Goal: Contribute content

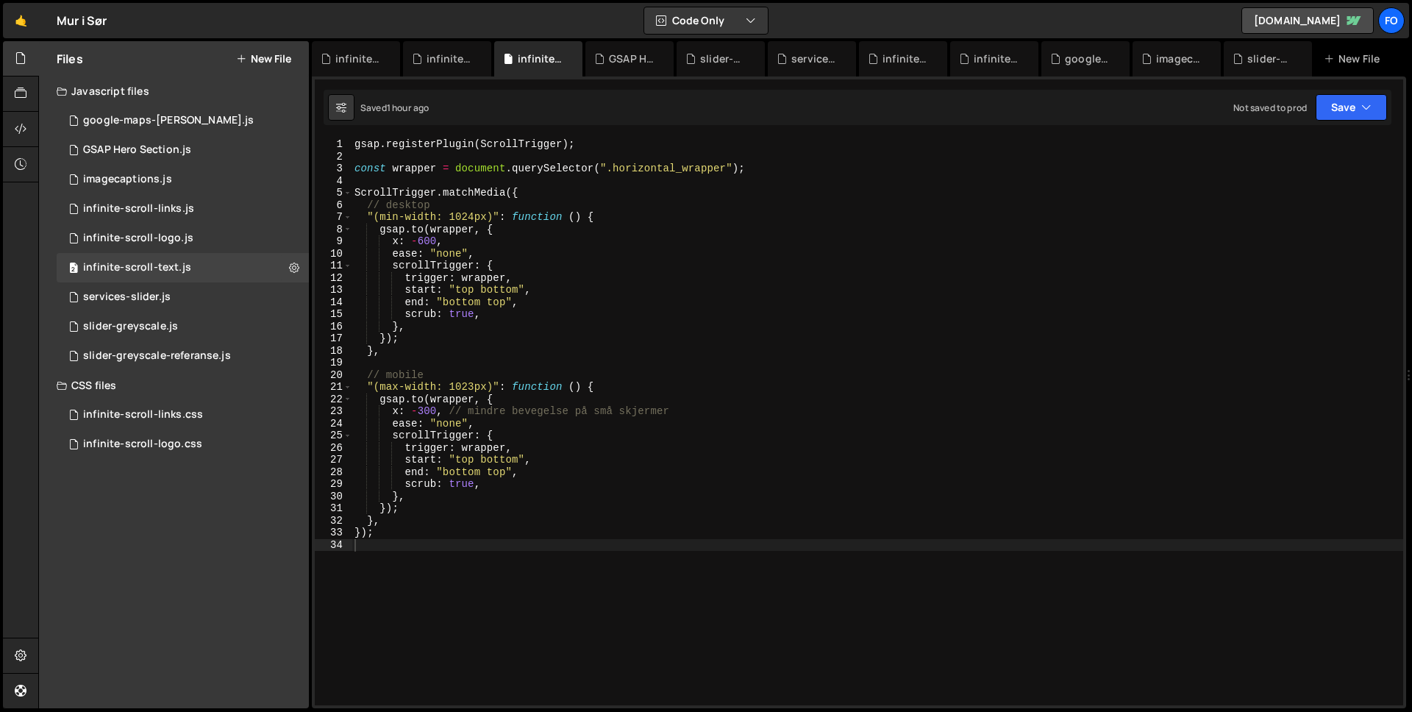
click at [594, 318] on div "gsap . registerPlugin ( ScrollTrigger ) ; const wrapper = document . querySelec…" at bounding box center [878, 433] width 1052 height 591
click at [422, 409] on div "gsap . registerPlugin ( ScrollTrigger ) ; const wrapper = document . querySelec…" at bounding box center [878, 433] width 1052 height 591
click at [656, 402] on div "gsap . registerPlugin ( ScrollTrigger ) ; const wrapper = document . querySelec…" at bounding box center [878, 433] width 1052 height 591
type textarea "[DOMAIN_NAME](wrapper, {"
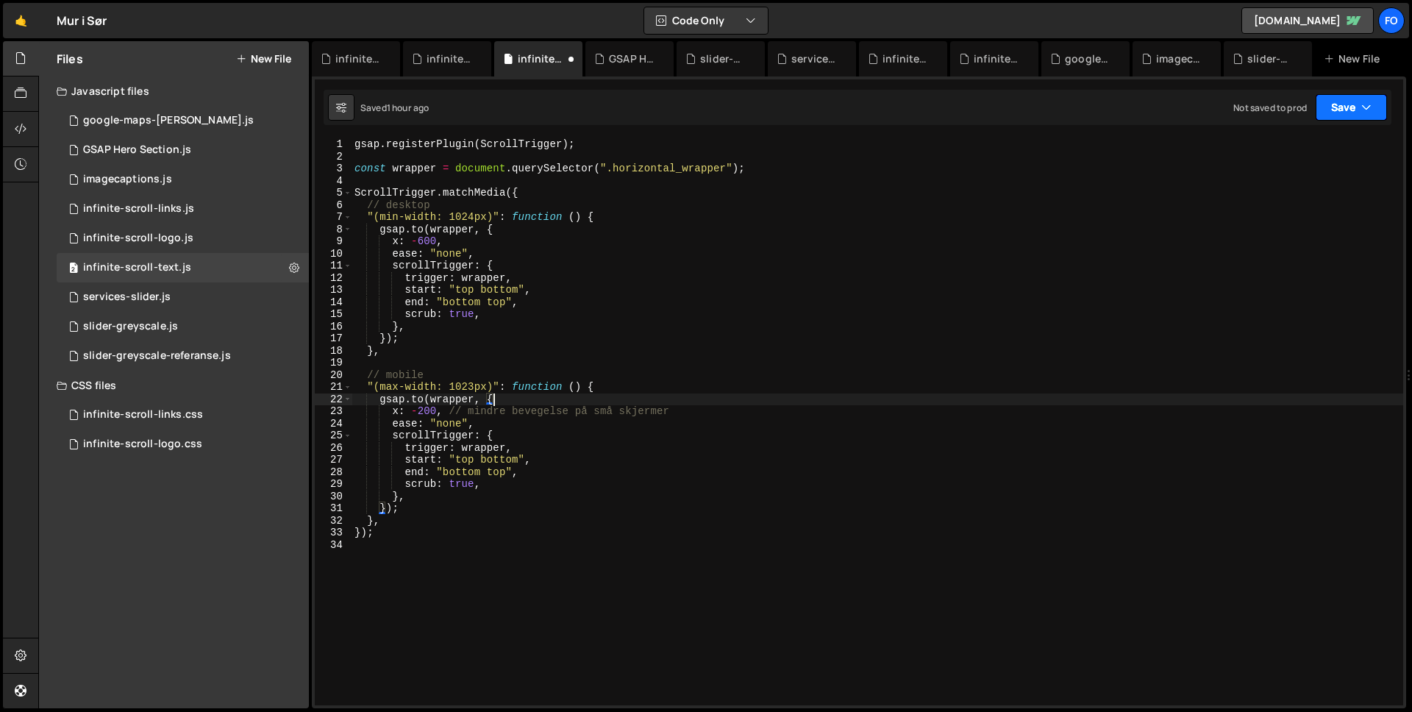
click at [1365, 107] on icon "button" at bounding box center [1366, 107] width 10 height 15
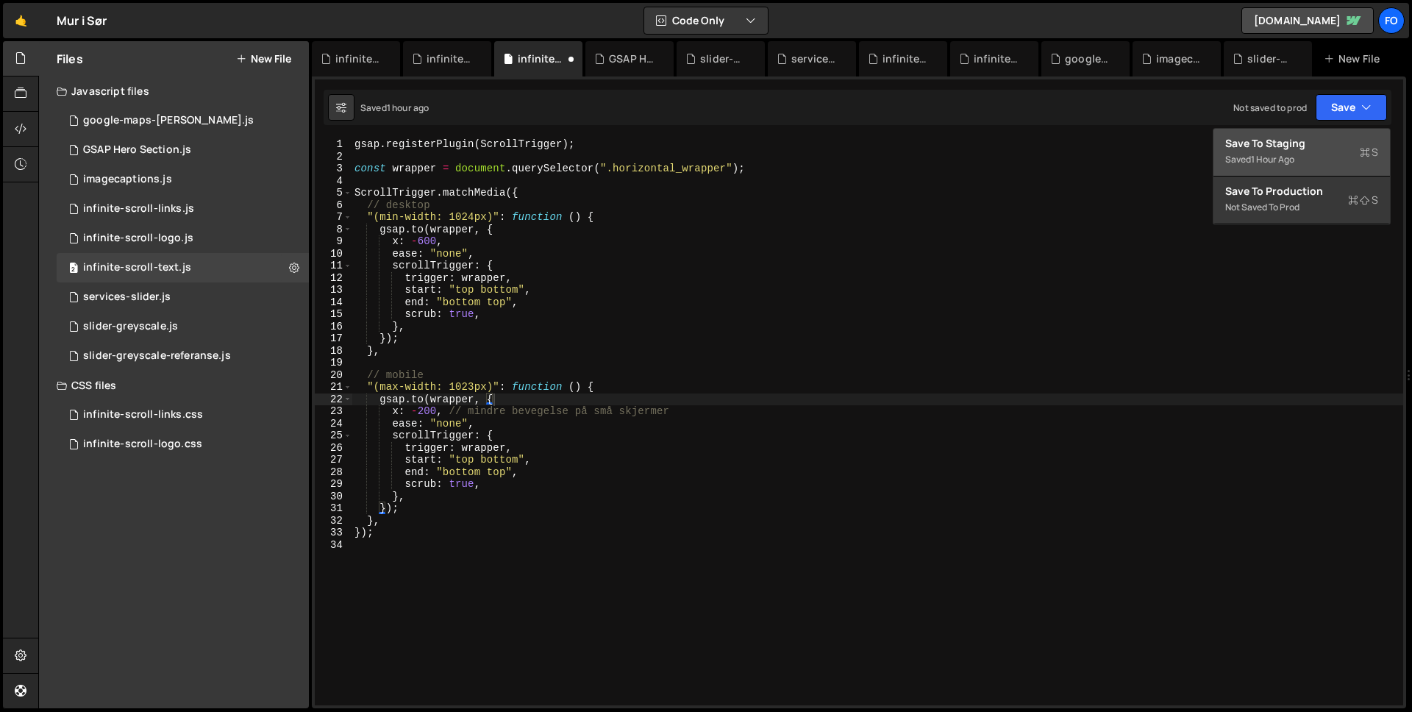
click at [1340, 149] on div "Save to Staging S" at bounding box center [1301, 143] width 153 height 15
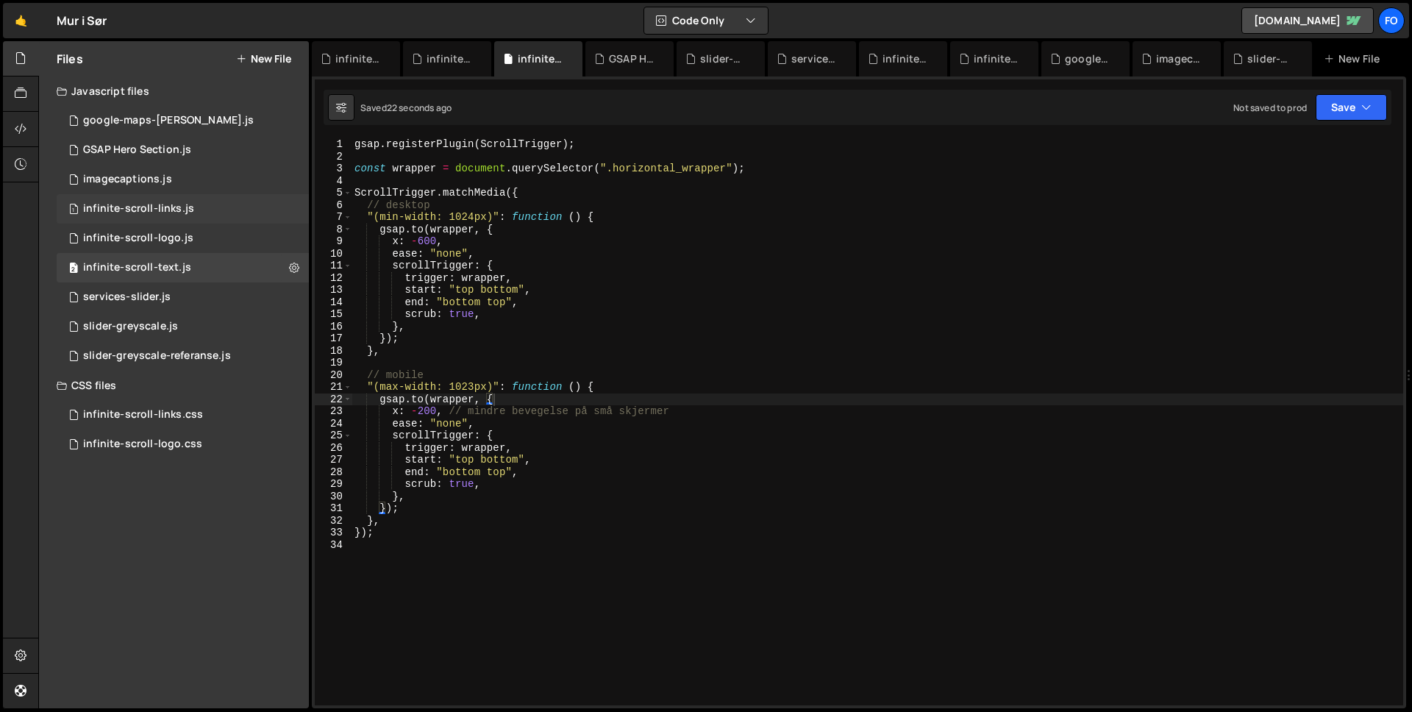
click at [166, 216] on div "1 infinite-scroll-links.js 0" at bounding box center [183, 208] width 252 height 29
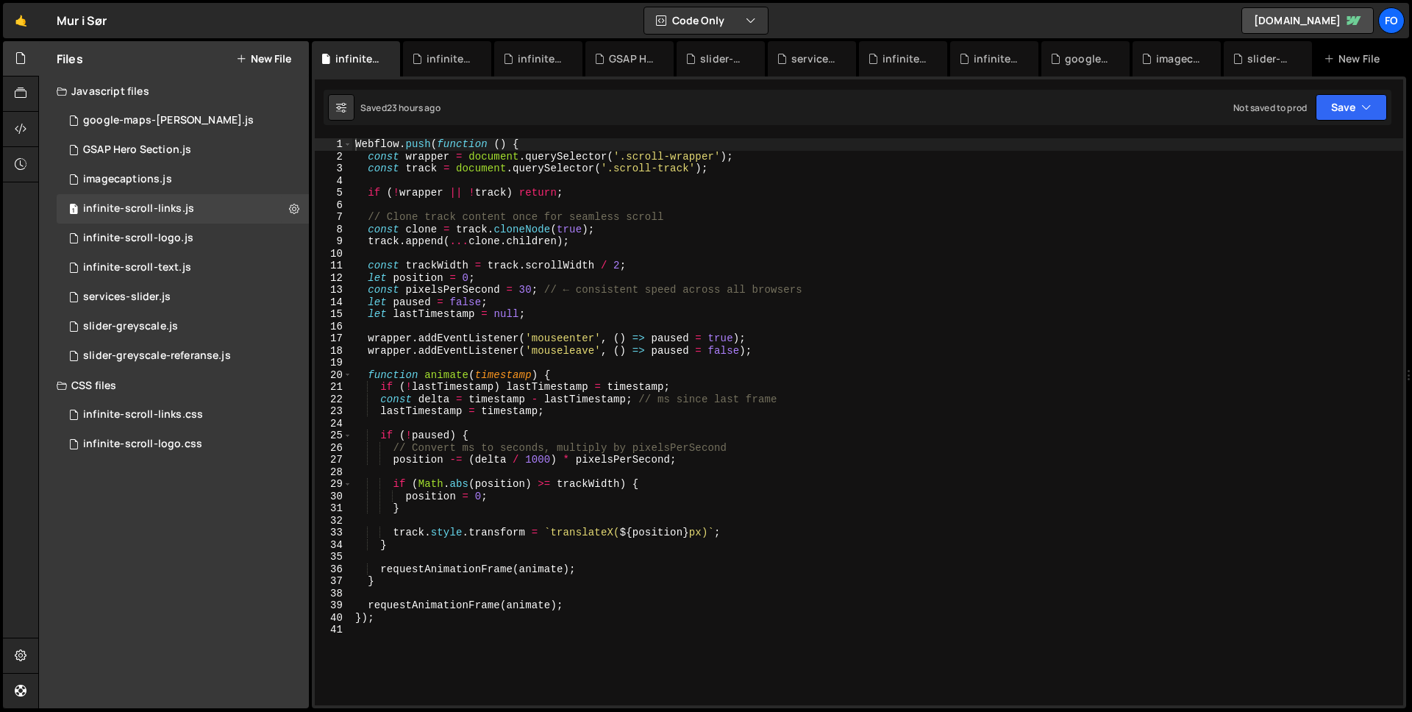
click at [539, 254] on div "Webflow . push ( function ( ) { const wrapper = document . querySelector ( '.sc…" at bounding box center [877, 433] width 1051 height 591
type textarea "});"
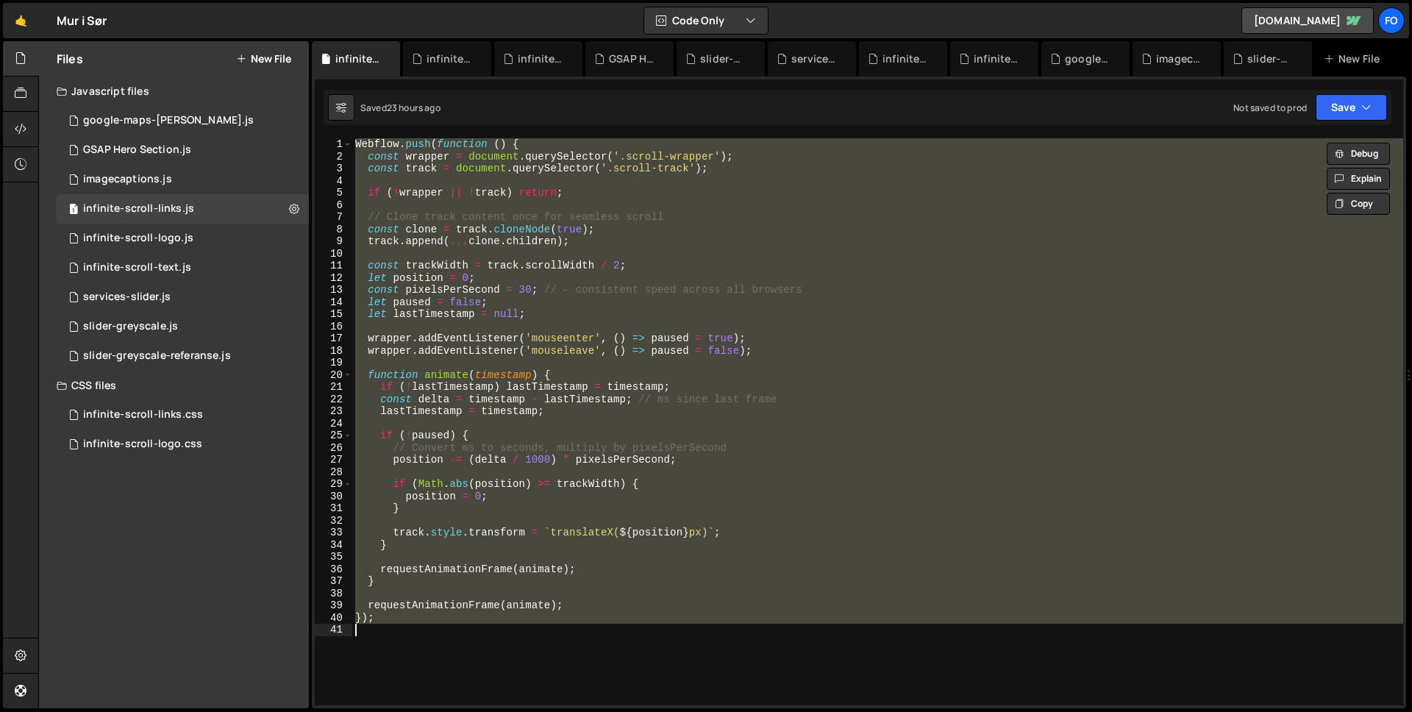
paste textarea
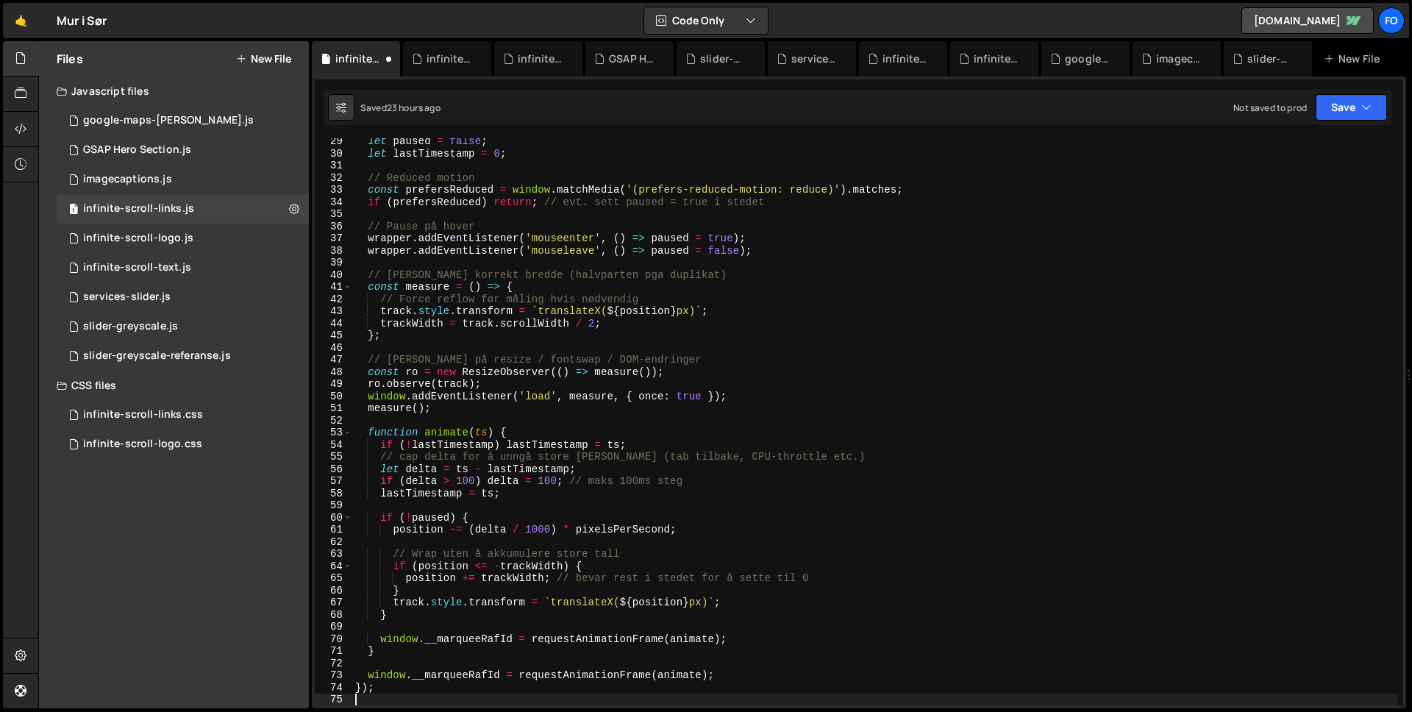
scroll to position [343, 0]
click at [1337, 117] on button "Save" at bounding box center [1351, 107] width 71 height 26
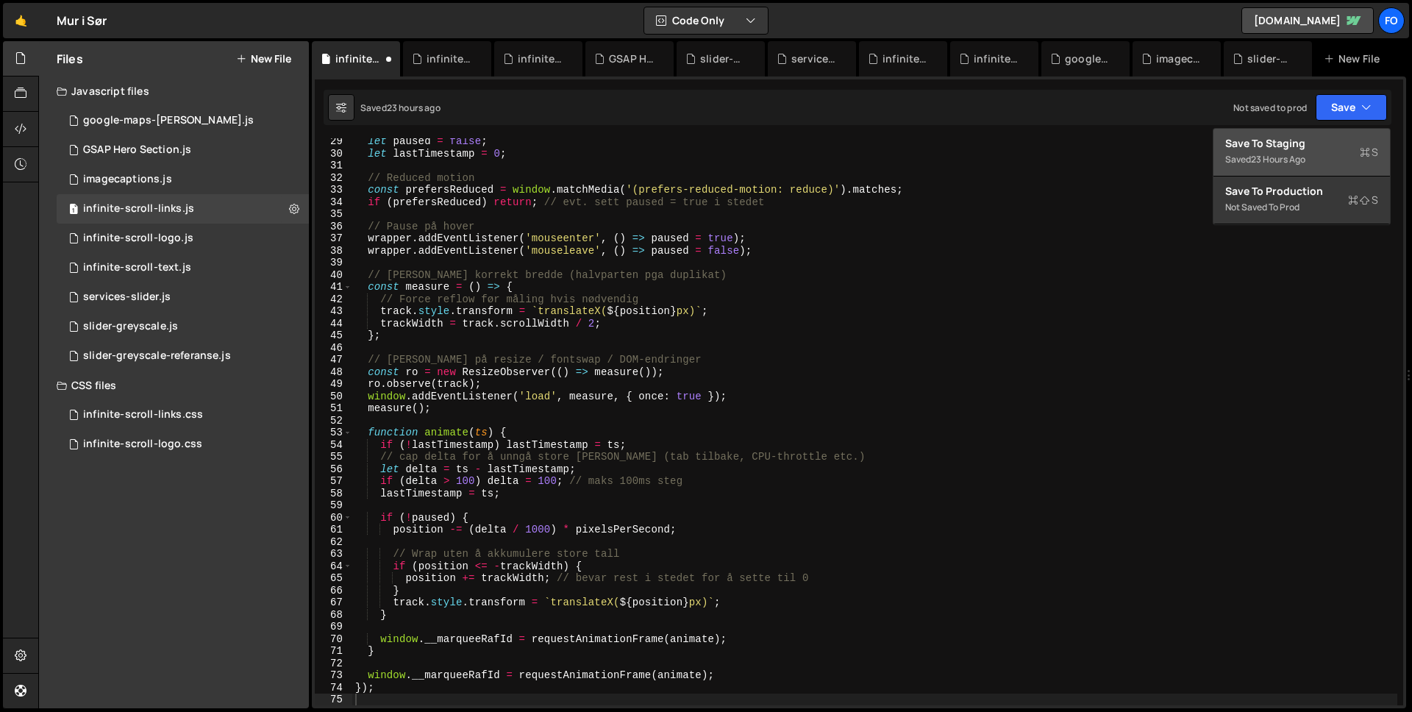
click at [1327, 146] on div "Save to Staging S" at bounding box center [1301, 143] width 153 height 15
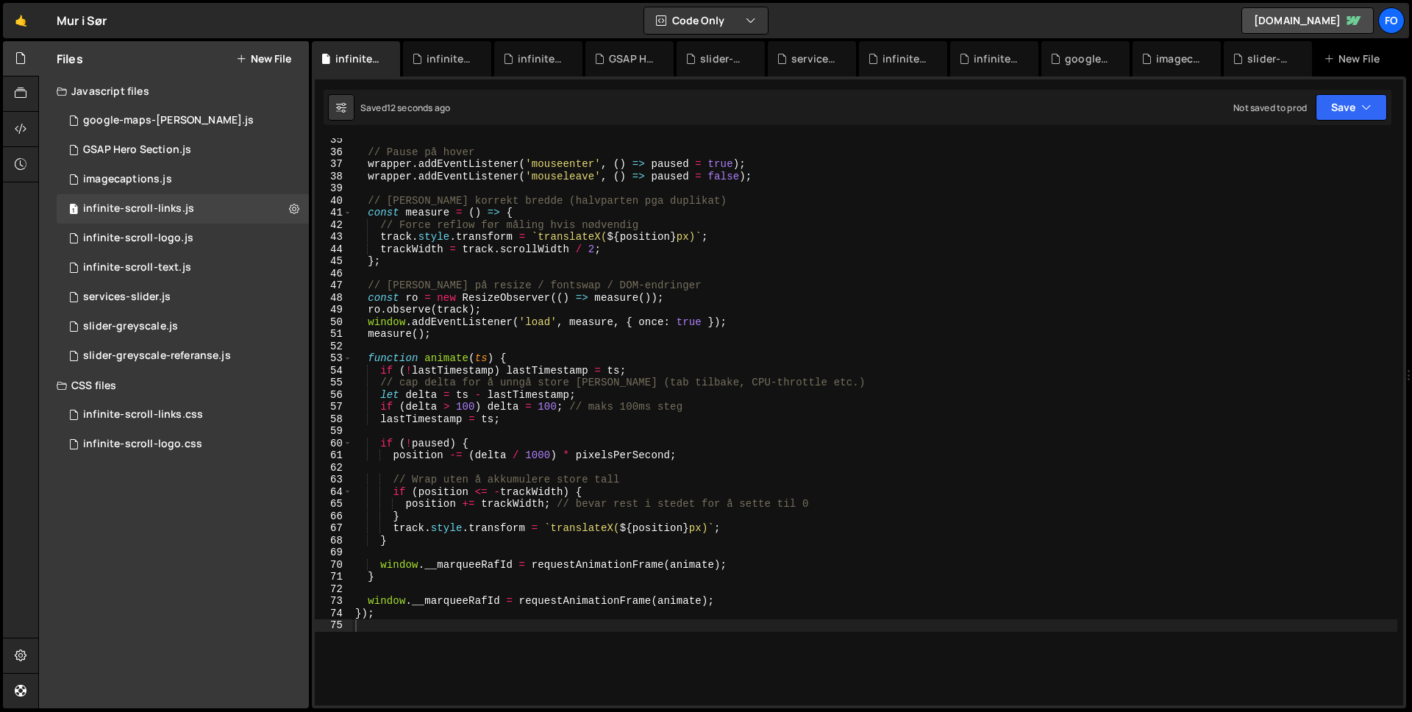
scroll to position [416, 0]
click at [1350, 105] on button "Save" at bounding box center [1351, 107] width 71 height 26
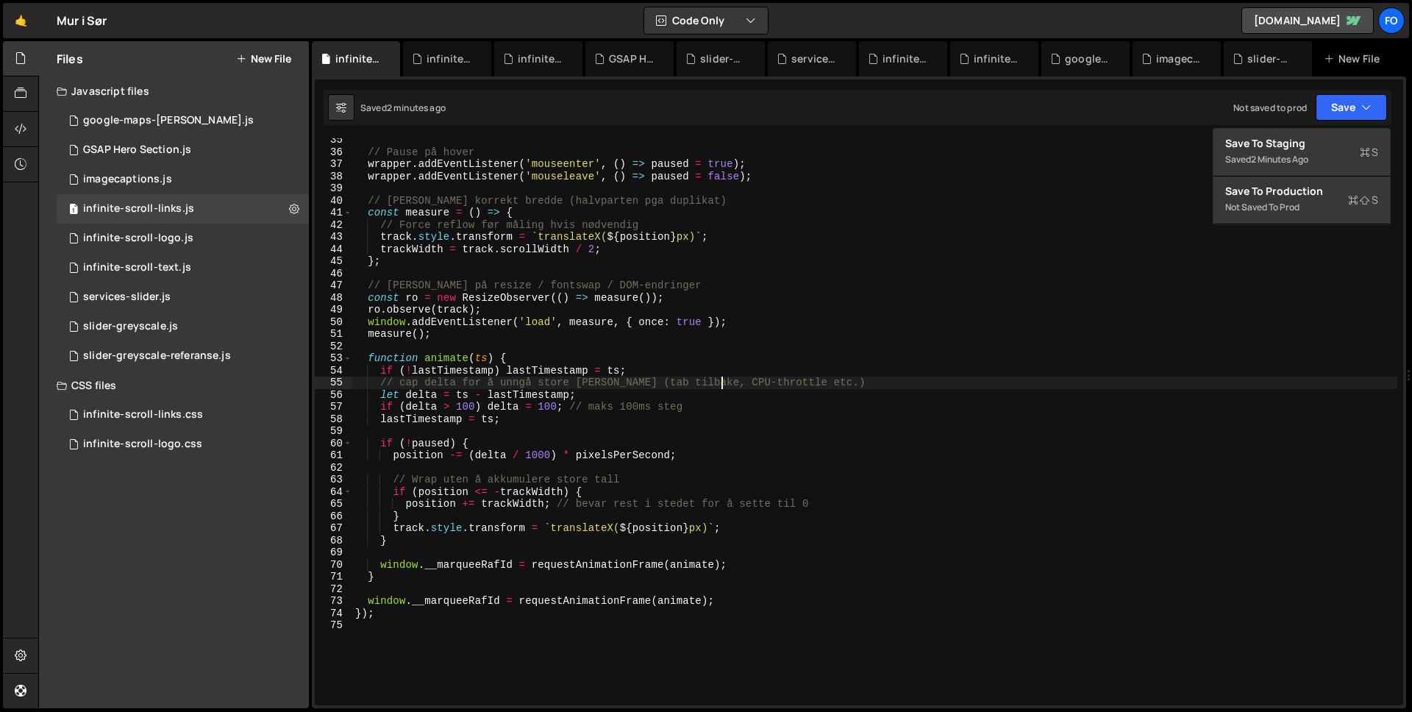
click at [726, 384] on div "// Pause på hover wrapper . addEventListener ( 'mouseenter' , ( ) => paused = t…" at bounding box center [874, 429] width 1045 height 591
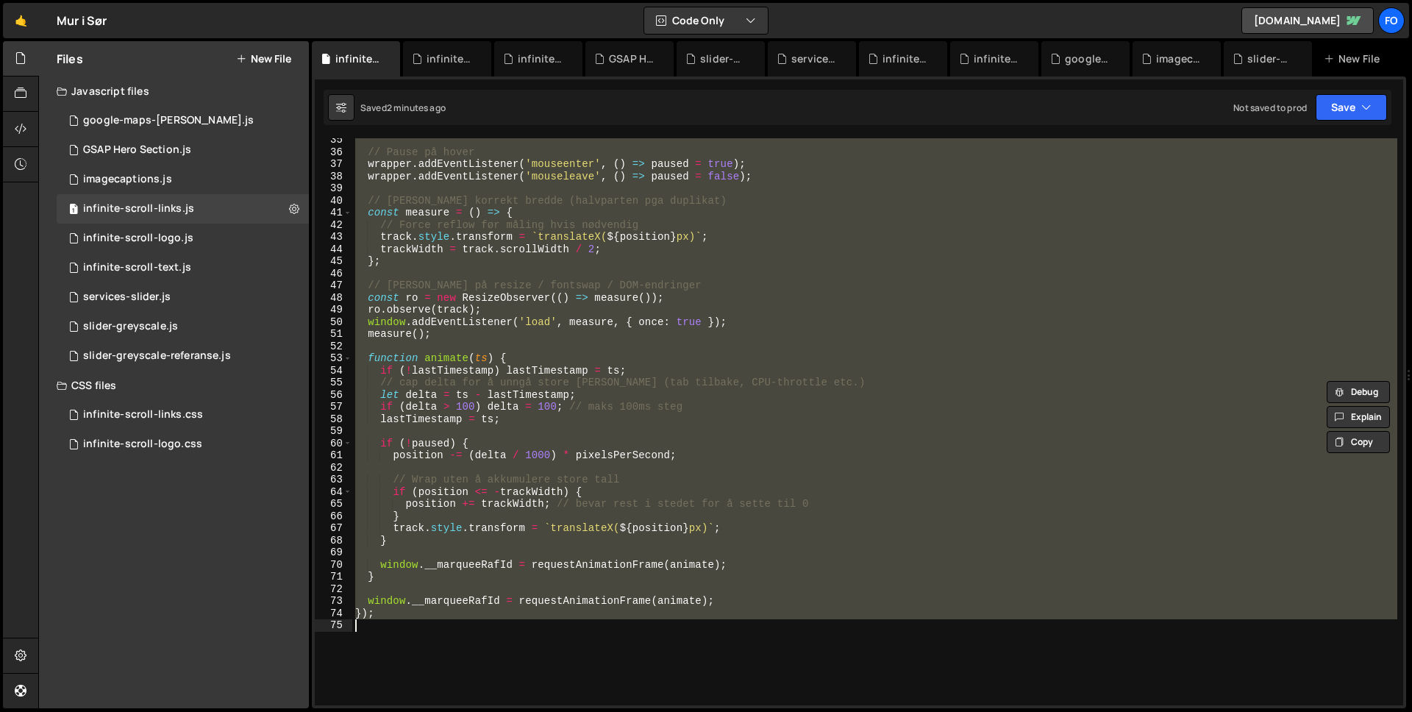
type textarea "});"
paste textarea
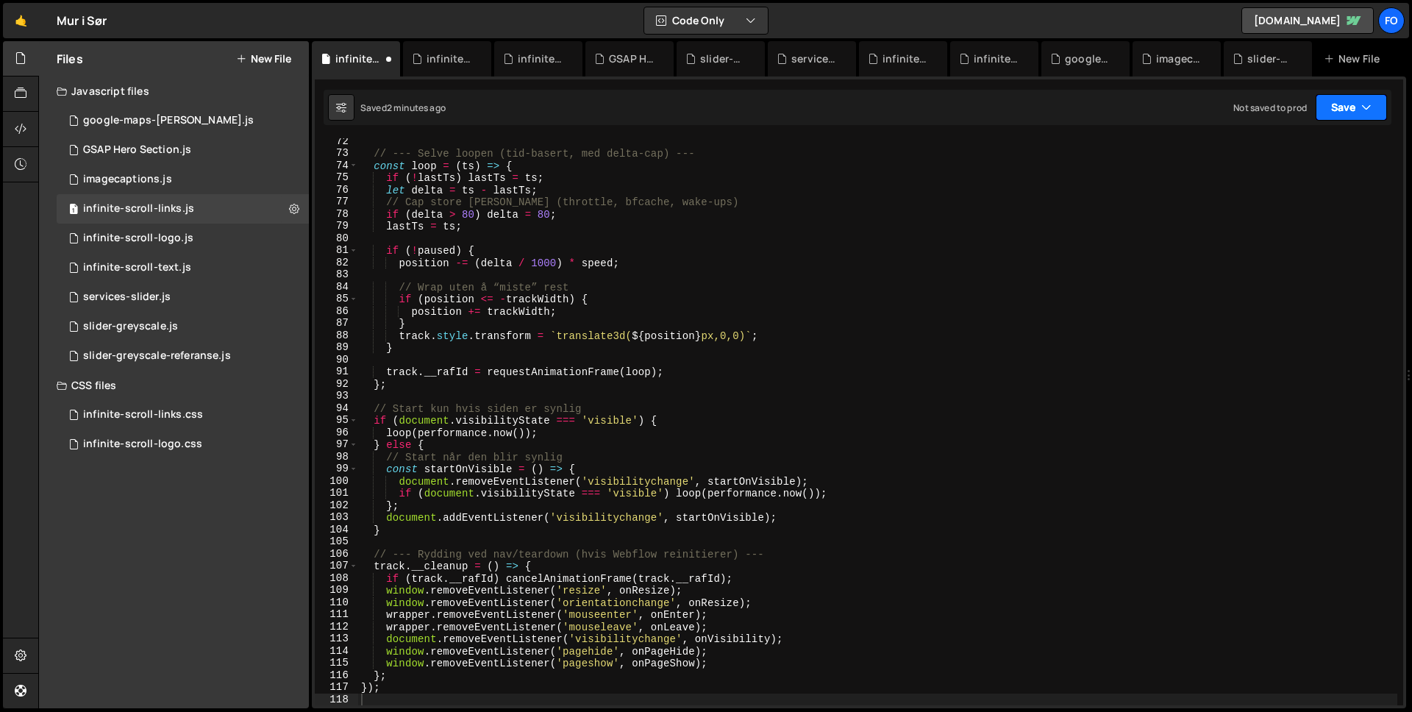
drag, startPoint x: 1340, startPoint y: 111, endPoint x: 1338, endPoint y: 131, distance: 20.0
click at [1340, 112] on button "Save" at bounding box center [1351, 107] width 71 height 26
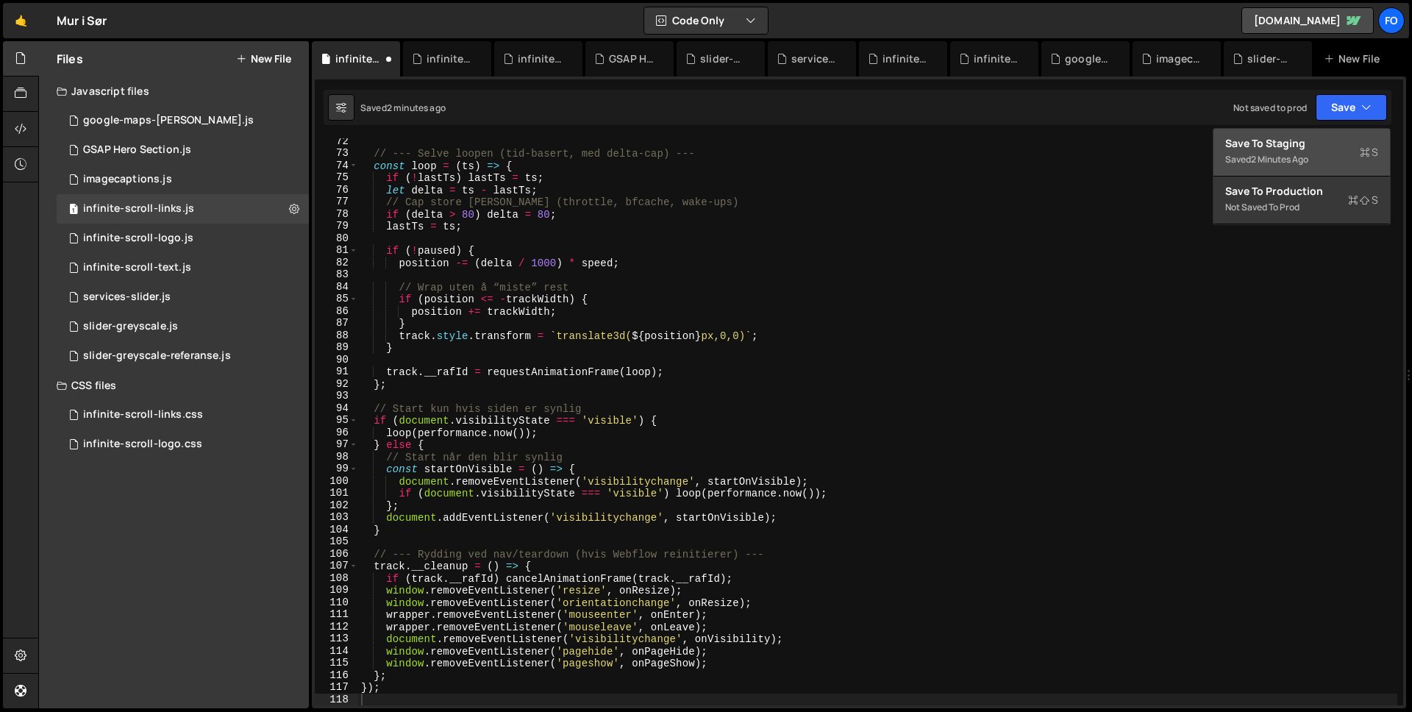
click at [1335, 148] on div "Save to Staging S" at bounding box center [1301, 143] width 153 height 15
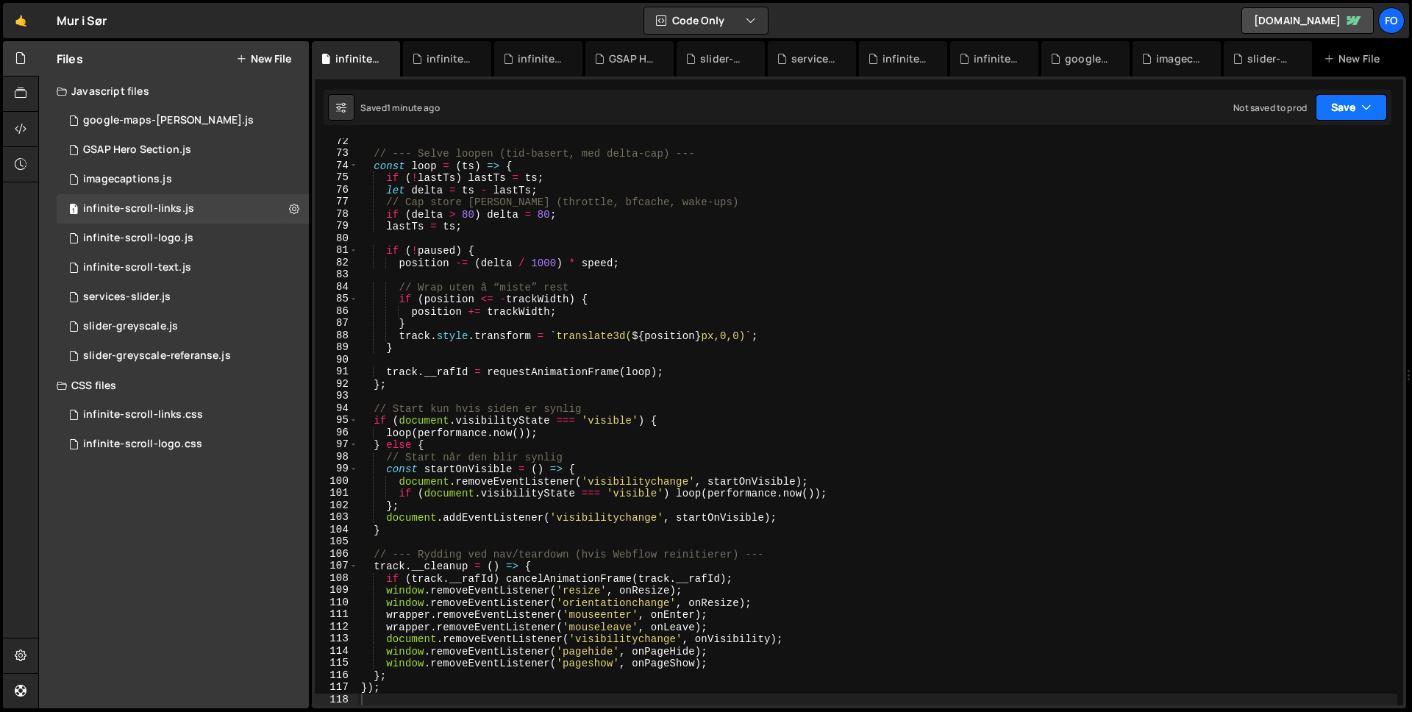
click at [1355, 105] on button "Save" at bounding box center [1351, 107] width 71 height 26
